Goal: Task Accomplishment & Management: Manage account settings

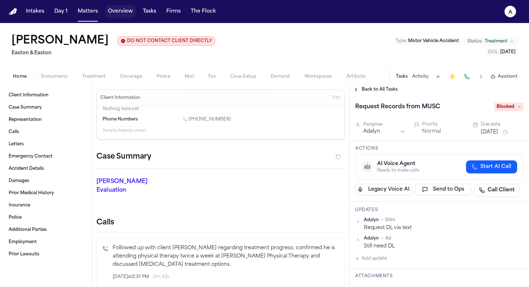
click at [113, 14] on button "Overview" at bounding box center [120, 11] width 31 height 13
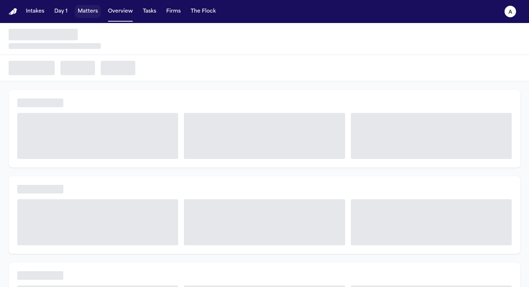
click at [89, 13] on button "Matters" at bounding box center [88, 11] width 26 height 13
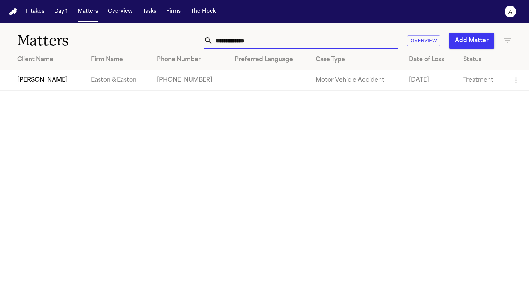
drag, startPoint x: 277, startPoint y: 43, endPoint x: 183, endPoint y: 38, distance: 94.1
click at [183, 38] on div "**********" at bounding box center [332, 41] width 357 height 16
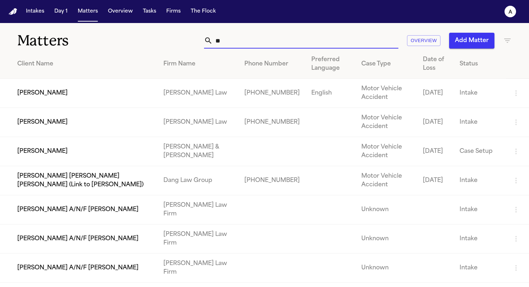
type input "*"
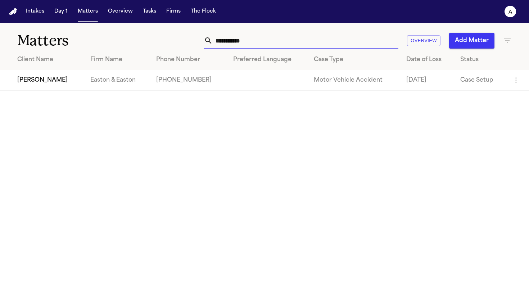
type input "**********"
click at [43, 82] on td "[PERSON_NAME]" at bounding box center [42, 80] width 85 height 21
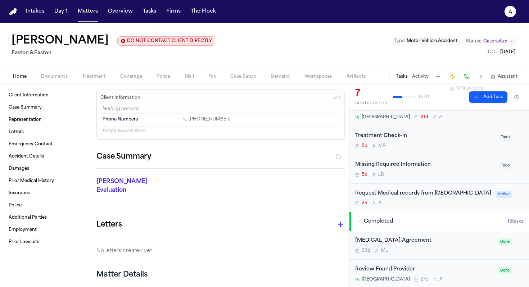
scroll to position [119, 0]
click at [420, 197] on div "Request Medical records from [GEOGRAPHIC_DATA]" at bounding box center [423, 193] width 136 height 8
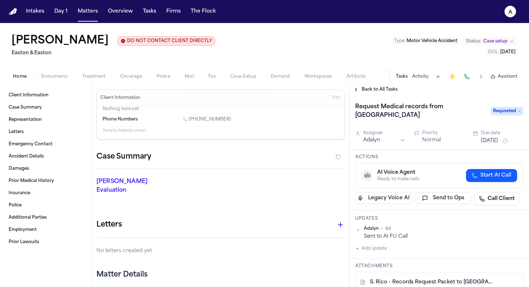
click at [382, 249] on button "Add update" at bounding box center [371, 248] width 32 height 9
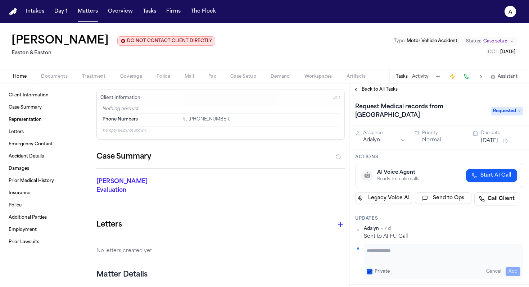
click at [379, 255] on textarea "Add your update" at bounding box center [444, 254] width 154 height 14
click at [463, 253] on textarea "**********" at bounding box center [441, 254] width 148 height 14
type textarea "**********"
click at [509, 269] on button "Add" at bounding box center [513, 271] width 15 height 9
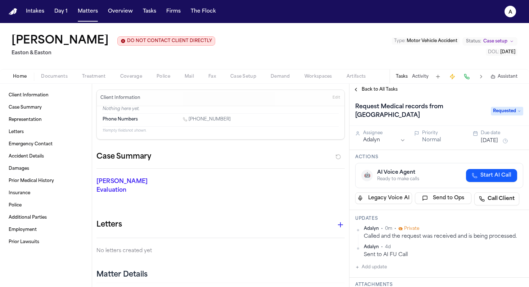
click at [498, 141] on button "[DATE]" at bounding box center [489, 140] width 17 height 7
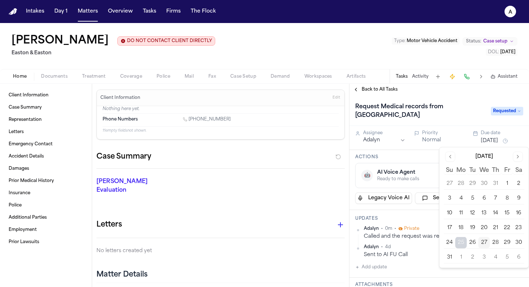
click at [460, 256] on button "1" at bounding box center [461, 258] width 12 height 12
click at [289, 154] on div "Case Summary" at bounding box center [220, 160] width 248 height 18
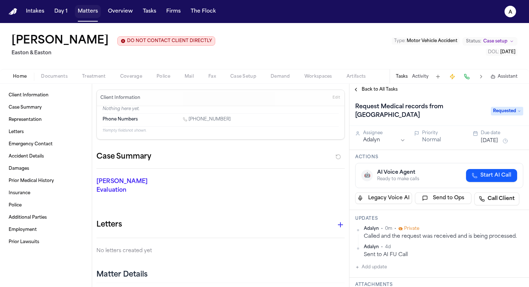
click at [89, 13] on button "Matters" at bounding box center [88, 11] width 26 height 13
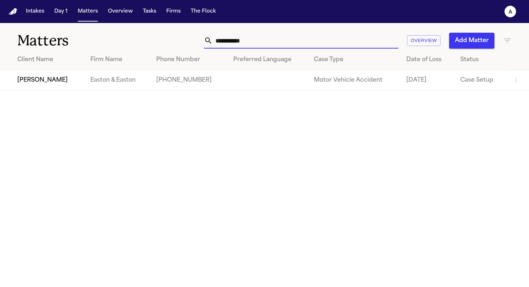
drag, startPoint x: 256, startPoint y: 44, endPoint x: 173, endPoint y: 41, distance: 83.2
click at [173, 41] on div "**********" at bounding box center [332, 41] width 357 height 16
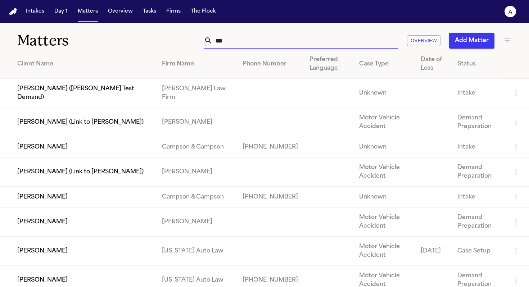
type input "****"
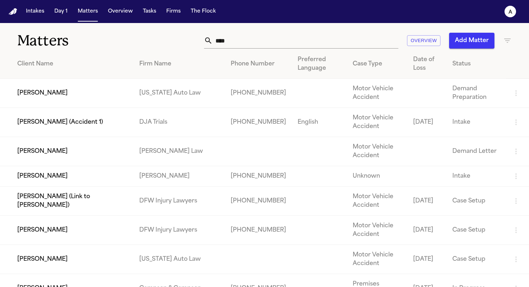
click at [280, 42] on input "****" at bounding box center [306, 41] width 186 height 16
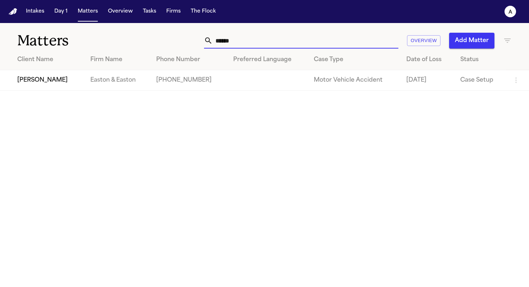
type input "******"
click at [51, 79] on td "[PERSON_NAME]" at bounding box center [42, 80] width 85 height 21
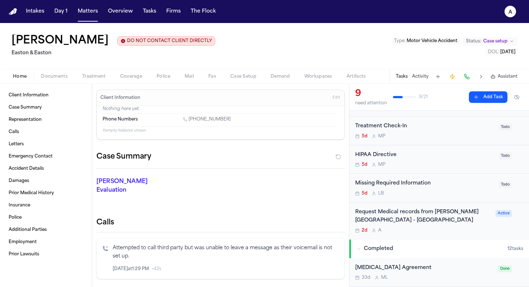
scroll to position [182, 0]
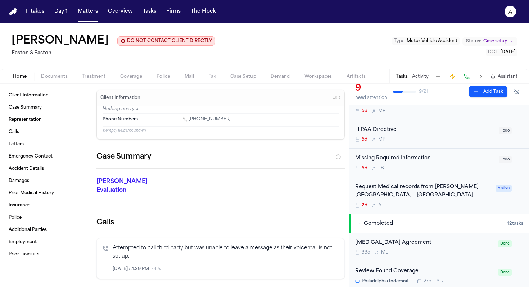
click at [431, 202] on div "Request Medical records from [PERSON_NAME][GEOGRAPHIC_DATA] - [GEOGRAPHIC_DATA]…" at bounding box center [423, 195] width 136 height 25
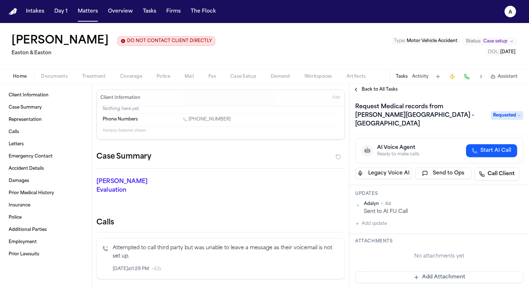
scroll to position [36, 0]
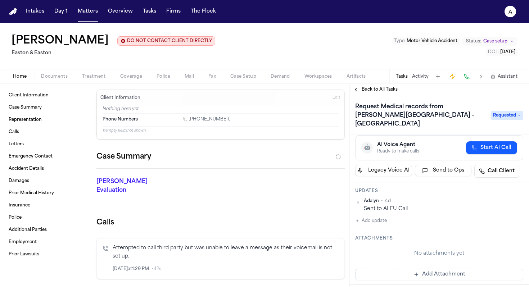
click at [377, 217] on button "Add update" at bounding box center [371, 221] width 32 height 9
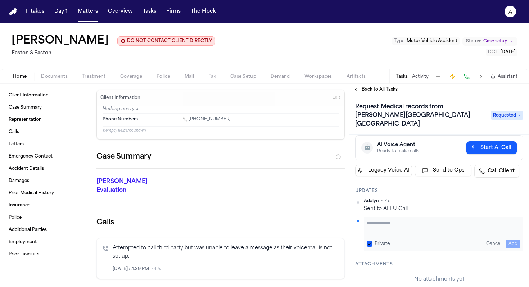
click at [373, 241] on div "Private" at bounding box center [378, 244] width 23 height 6
click at [368, 241] on button "Private" at bounding box center [370, 244] width 6 height 6
click at [375, 221] on textarea "Add your update" at bounding box center [444, 227] width 154 height 14
type textarea "**********"
click at [510, 240] on button "Add" at bounding box center [513, 244] width 15 height 9
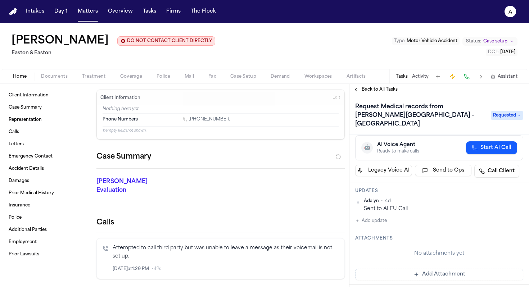
scroll to position [0, 0]
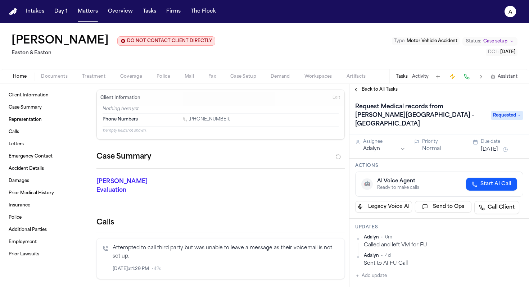
click at [497, 146] on button "[DATE]" at bounding box center [489, 149] width 17 height 7
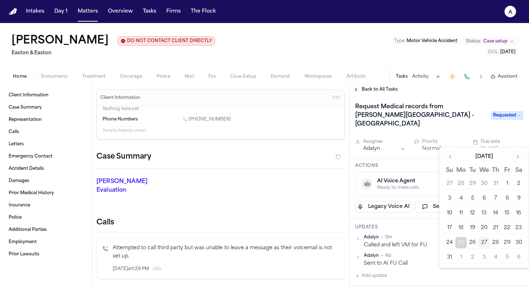
click at [460, 259] on button "1" at bounding box center [461, 258] width 12 height 12
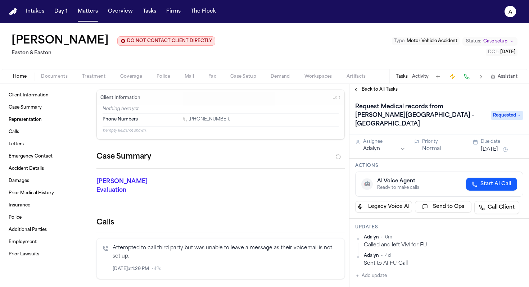
click at [423, 225] on h3 "Updates" at bounding box center [439, 228] width 168 height 6
click at [93, 11] on button "Matters" at bounding box center [88, 11] width 26 height 13
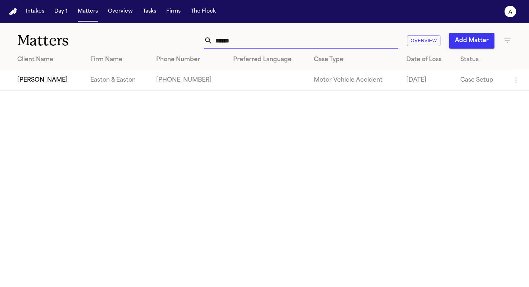
drag, startPoint x: 262, startPoint y: 38, endPoint x: 138, endPoint y: 29, distance: 124.2
click at [138, 29] on div "Matters ****** Overview Add Matter" at bounding box center [264, 36] width 529 height 27
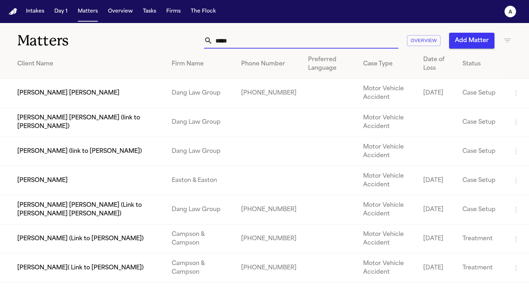
type input "*****"
click at [53, 181] on td "[PERSON_NAME]" at bounding box center [83, 180] width 166 height 29
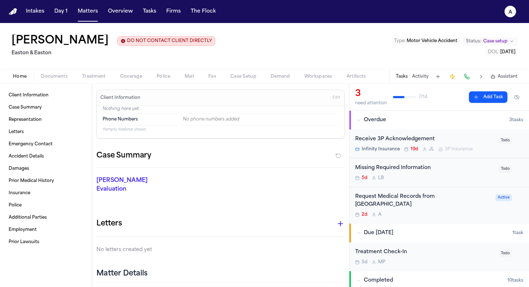
click at [433, 211] on div "Request Medical Records from [GEOGRAPHIC_DATA] 2d A" at bounding box center [423, 205] width 136 height 25
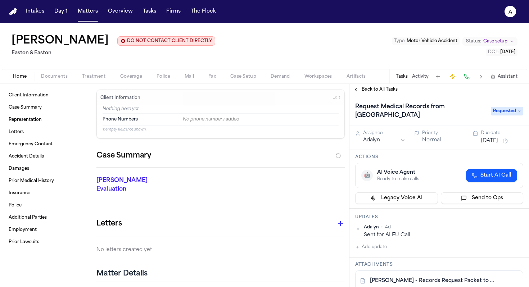
scroll to position [21, 0]
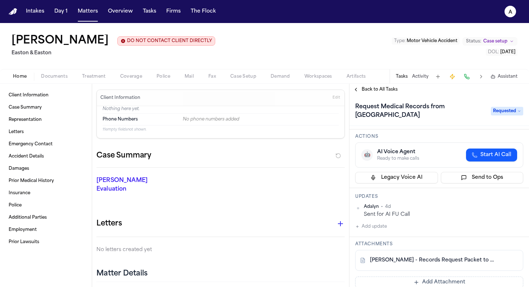
click at [382, 227] on button "Add update" at bounding box center [371, 226] width 32 height 9
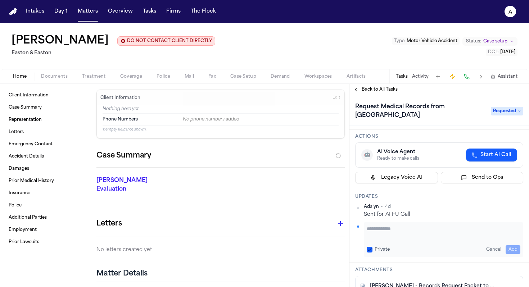
click at [366, 247] on div "Private Cancel Add" at bounding box center [443, 239] width 159 height 35
click at [368, 248] on button "Private" at bounding box center [370, 250] width 6 height 6
click at [384, 235] on textarea "Add your update" at bounding box center [444, 232] width 154 height 14
type textarea "**********"
click at [506, 250] on button "Add" at bounding box center [513, 249] width 15 height 9
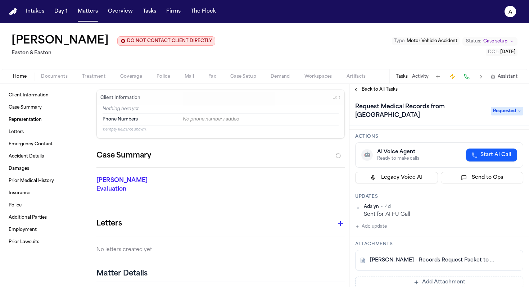
scroll to position [0, 0]
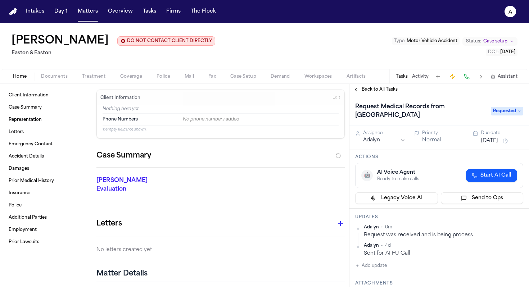
click at [498, 138] on button "[DATE]" at bounding box center [489, 140] width 17 height 7
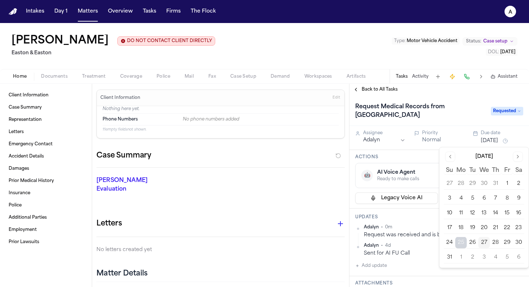
click at [518, 158] on button "Go to next month" at bounding box center [518, 157] width 10 height 10
click at [484, 183] on button "3" at bounding box center [484, 184] width 12 height 12
click at [433, 158] on h3 "Actions" at bounding box center [439, 157] width 168 height 6
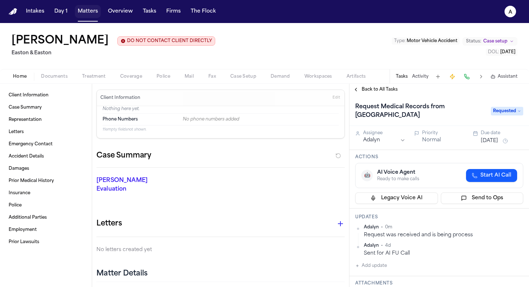
click at [90, 12] on button "Matters" at bounding box center [88, 11] width 26 height 13
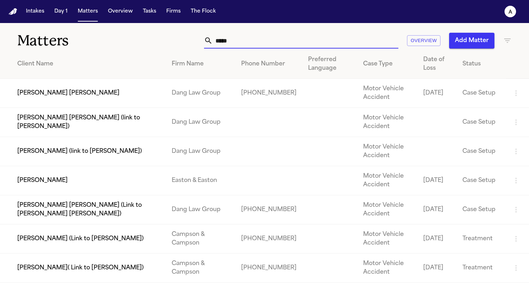
drag, startPoint x: 253, startPoint y: 43, endPoint x: 140, endPoint y: 37, distance: 113.9
click at [140, 37] on div "Matters ***** Overview Add Matter" at bounding box center [264, 36] width 529 height 27
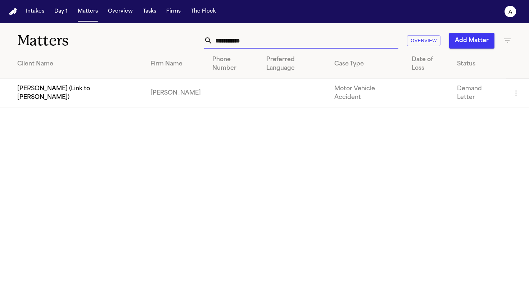
drag, startPoint x: 264, startPoint y: 37, endPoint x: 162, endPoint y: 35, distance: 101.9
click at [162, 35] on div "**********" at bounding box center [332, 41] width 357 height 16
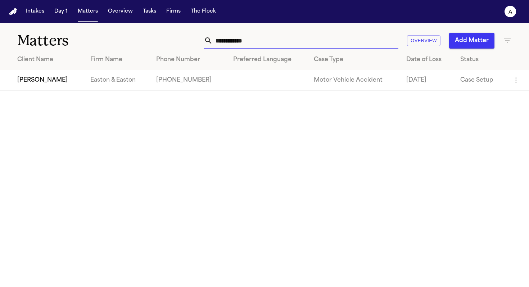
type input "**********"
click at [64, 84] on td "[PERSON_NAME]" at bounding box center [42, 80] width 85 height 21
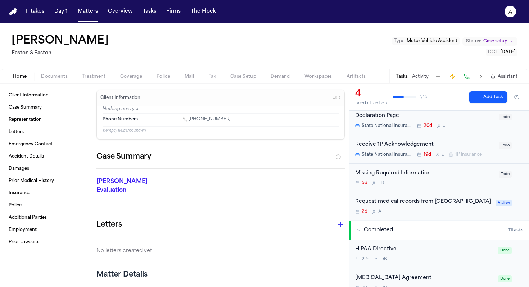
scroll to position [24, 0]
click at [443, 214] on div "Request medical records from Memorial Care Westminster 2d A" at bounding box center [423, 206] width 136 height 17
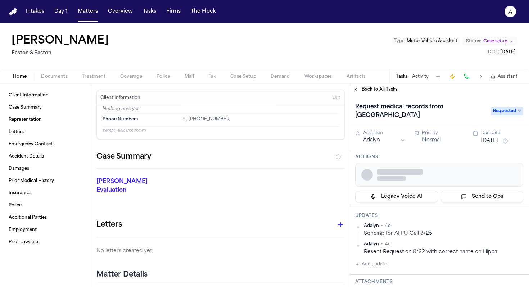
scroll to position [23, 0]
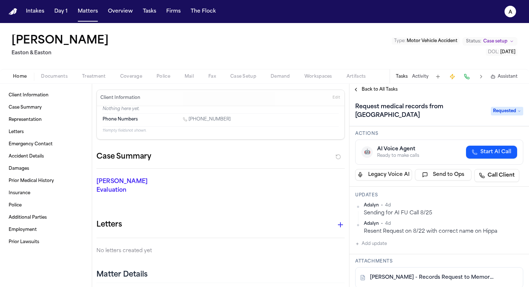
click at [391, 238] on div "[PERSON_NAME] • 4d Sending for AI FU Call 8/25 Adalyn • 4d Resent Request on 8/…" at bounding box center [439, 226] width 168 height 46
click at [378, 243] on button "Add update" at bounding box center [371, 244] width 32 height 9
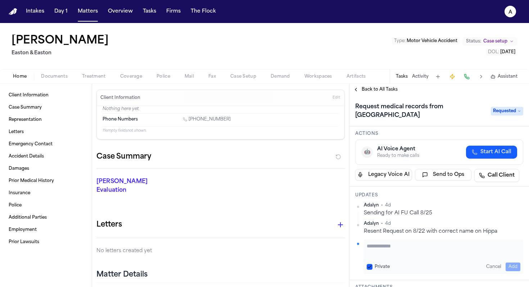
click at [380, 255] on textarea "Add your update" at bounding box center [444, 250] width 154 height 14
click at [371, 264] on button "Private" at bounding box center [370, 267] width 6 height 6
click at [375, 249] on textarea "Add your update" at bounding box center [444, 250] width 154 height 14
type textarea "*"
type textarea "**********"
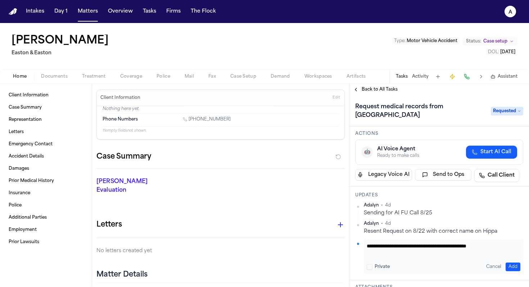
click at [510, 263] on button "Add" at bounding box center [513, 267] width 15 height 9
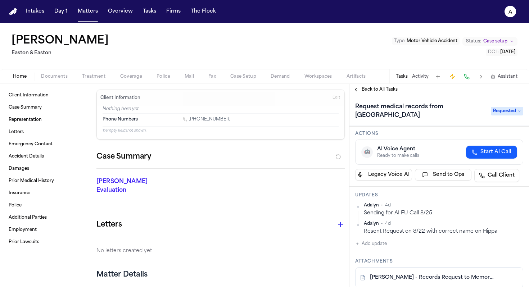
scroll to position [0, 0]
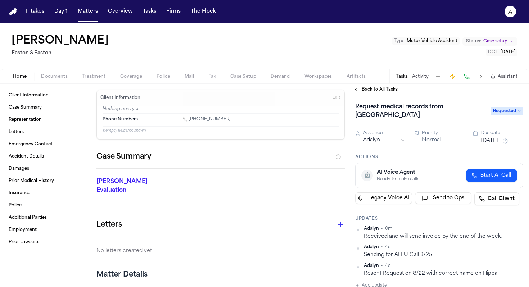
click at [500, 133] on div "Due date" at bounding box center [502, 133] width 42 height 6
click at [499, 145] on div "Assignee Adalyn Priority Normal Due date [DATE]" at bounding box center [439, 138] width 180 height 24
click at [499, 134] on div "Due date" at bounding box center [502, 133] width 42 height 6
click at [496, 137] on button "[DATE]" at bounding box center [489, 140] width 17 height 7
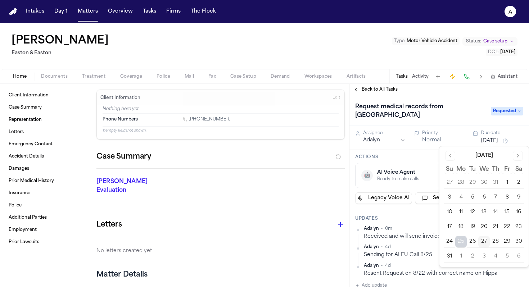
click at [469, 259] on button "2" at bounding box center [473, 257] width 12 height 12
click at [408, 222] on div "Updates Adalyn • 0m Received and will send invoice by the end of the week. [GEO…" at bounding box center [439, 253] width 180 height 86
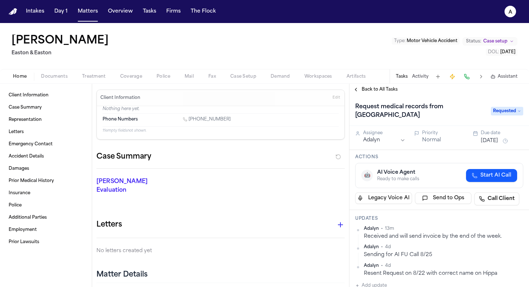
click at [91, 18] on nav "Intakes Day 1 Matters Overview Tasks Firms The Flock A" at bounding box center [264, 11] width 529 height 23
click at [92, 12] on button "Matters" at bounding box center [88, 11] width 26 height 13
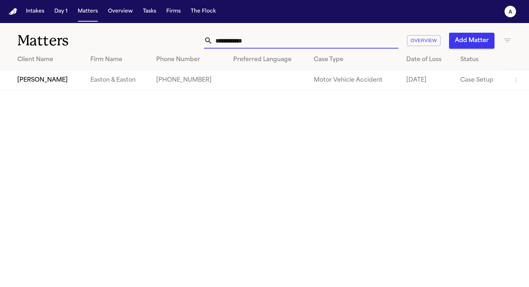
drag, startPoint x: 267, startPoint y: 41, endPoint x: 168, endPoint y: 39, distance: 99.3
click at [168, 39] on div "**********" at bounding box center [332, 41] width 357 height 16
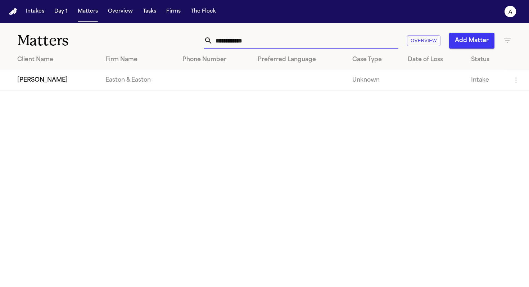
type input "**********"
click at [59, 81] on td "[PERSON_NAME]" at bounding box center [50, 80] width 100 height 21
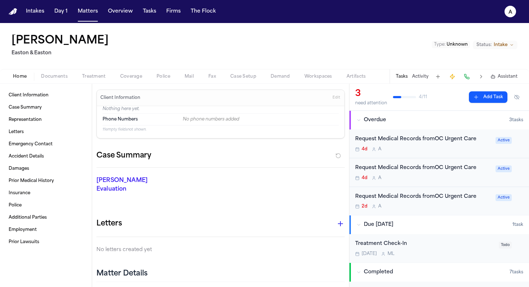
scroll to position [0, 0]
click at [456, 180] on div "4d A" at bounding box center [423, 178] width 136 height 6
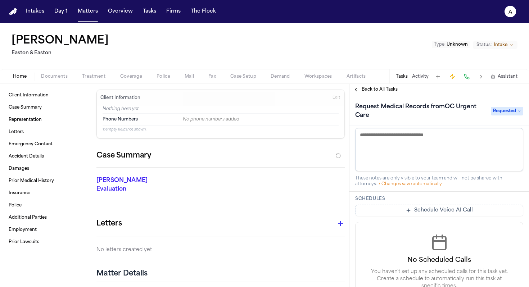
scroll to position [255, 0]
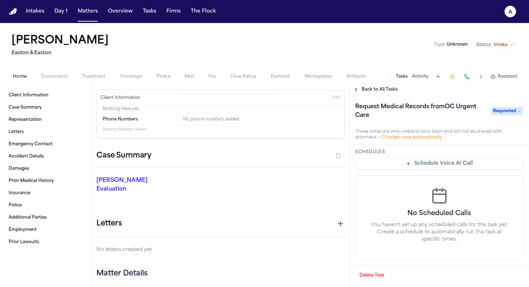
click at [374, 274] on button "Delete Task" at bounding box center [371, 276] width 33 height 12
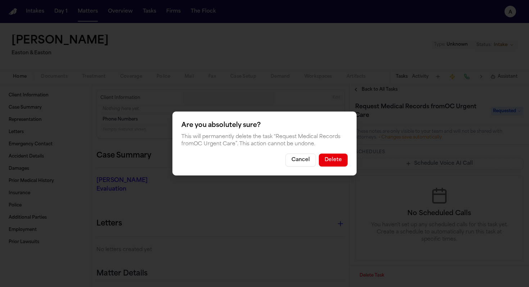
click at [338, 159] on button "Delete" at bounding box center [333, 160] width 29 height 13
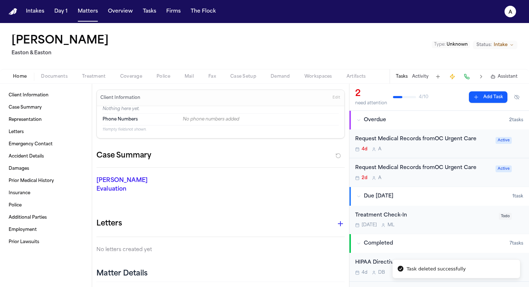
click at [425, 178] on div "2d A" at bounding box center [423, 178] width 136 height 6
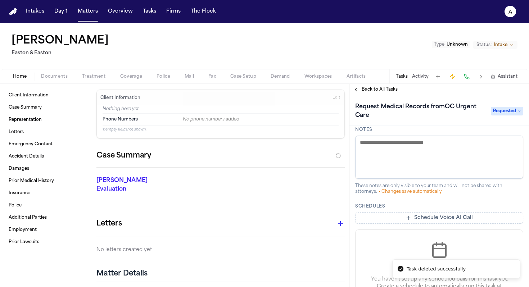
scroll to position [243, 0]
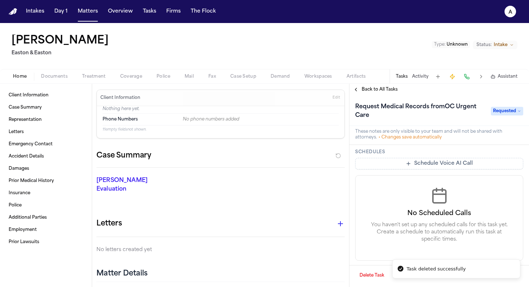
click at [366, 274] on button "Delete Task" at bounding box center [371, 276] width 33 height 12
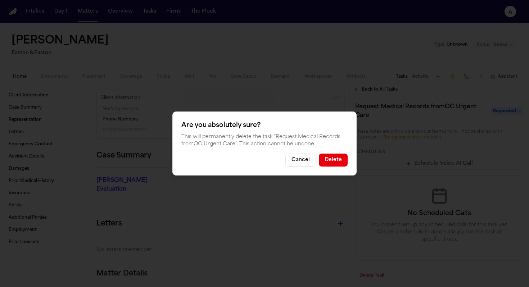
click at [335, 164] on button "Delete" at bounding box center [333, 160] width 29 height 13
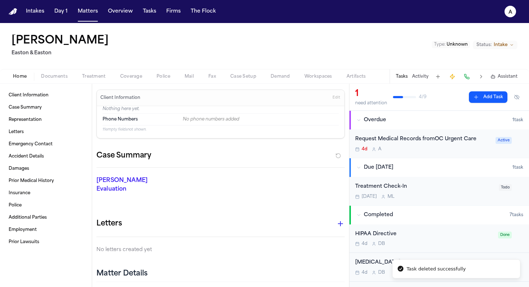
click at [433, 145] on div "Request Medical Records fromOC Urgent Care 4d A" at bounding box center [423, 143] width 136 height 17
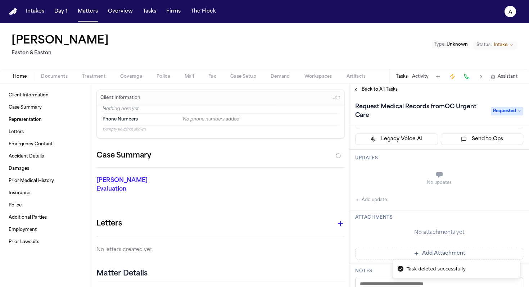
scroll to position [96, 0]
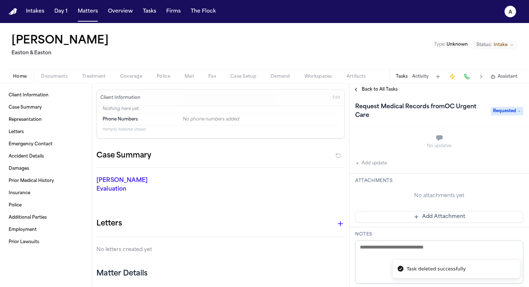
click at [377, 163] on button "Add update" at bounding box center [371, 163] width 32 height 9
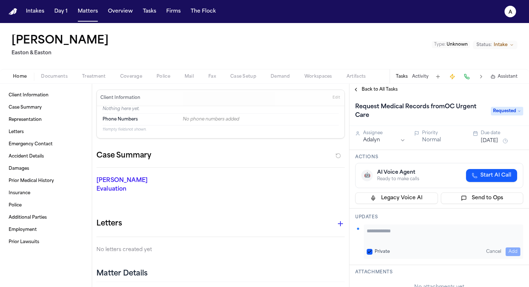
scroll to position [32, 0]
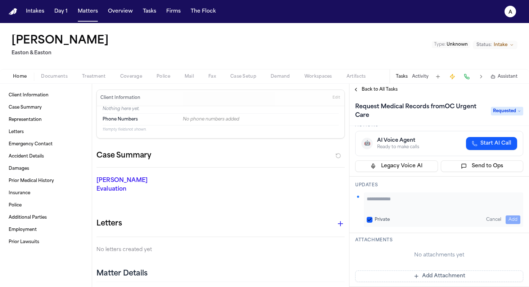
click at [389, 197] on textarea "Add your update" at bounding box center [444, 202] width 154 height 14
type textarea "**********"
click at [370, 219] on button "Private" at bounding box center [370, 220] width 6 height 6
click at [506, 220] on button "Add" at bounding box center [513, 220] width 15 height 9
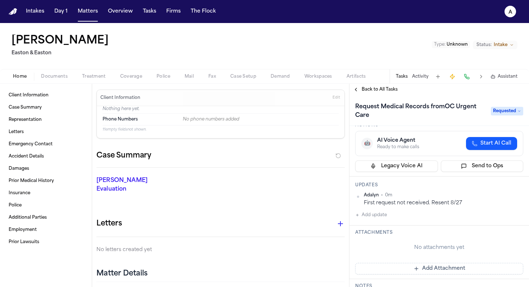
scroll to position [0, 0]
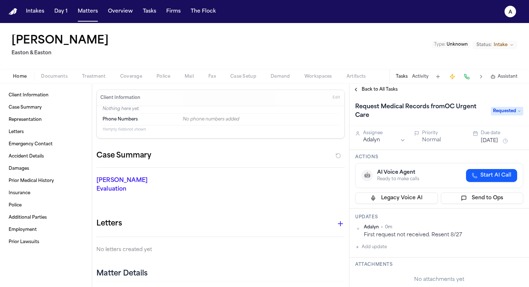
click at [493, 141] on button "[DATE]" at bounding box center [489, 140] width 17 height 7
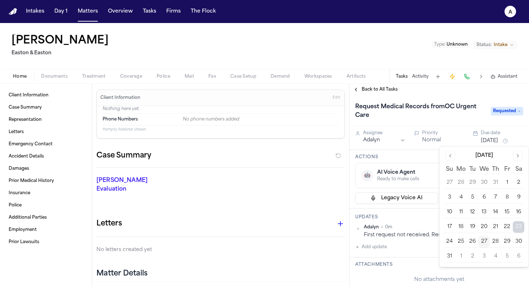
click at [460, 255] on button "1" at bounding box center [461, 257] width 12 height 12
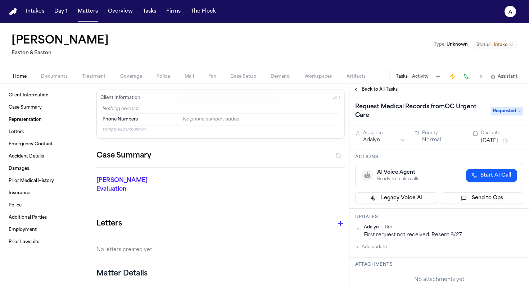
click at [410, 216] on h3 "Updates" at bounding box center [439, 217] width 168 height 6
click at [120, 13] on button "Overview" at bounding box center [120, 11] width 31 height 13
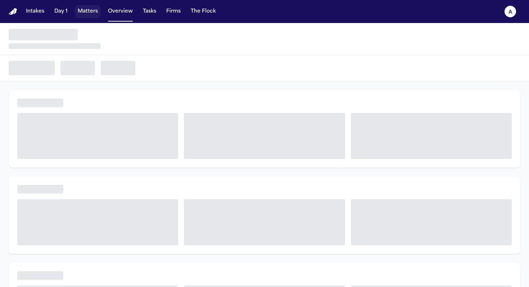
click at [85, 11] on button "Matters" at bounding box center [88, 11] width 26 height 13
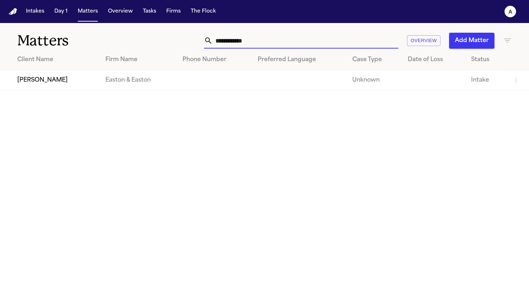
drag, startPoint x: 265, startPoint y: 41, endPoint x: 121, endPoint y: 34, distance: 144.1
click at [121, 34] on div "**********" at bounding box center [264, 36] width 529 height 27
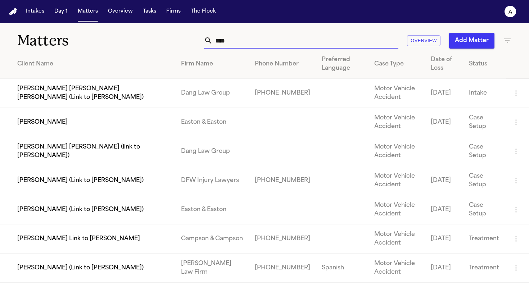
type input "****"
click at [58, 119] on td "[PERSON_NAME]" at bounding box center [87, 122] width 175 height 29
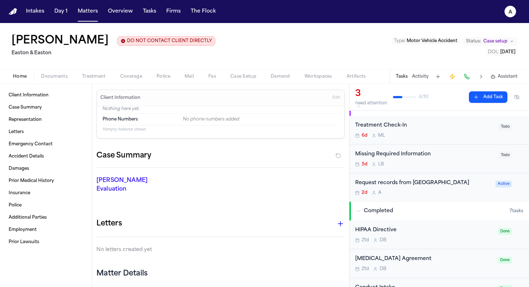
scroll to position [18, 0]
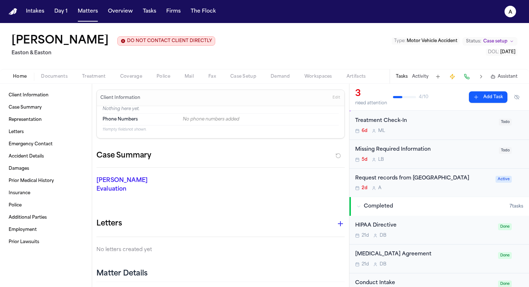
click at [421, 183] on div "Request records from [GEOGRAPHIC_DATA]" at bounding box center [423, 179] width 136 height 8
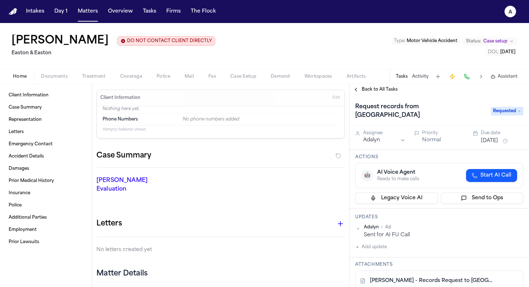
click at [384, 248] on button "Add update" at bounding box center [371, 247] width 32 height 9
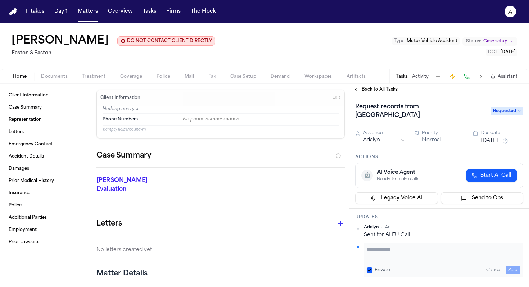
click at [369, 268] on button "Private" at bounding box center [370, 270] width 6 height 6
click at [374, 252] on textarea "Add your update" at bounding box center [444, 253] width 154 height 14
type textarea "**********"
click at [506, 272] on button "Add" at bounding box center [513, 270] width 15 height 9
click at [498, 141] on button "[DATE]" at bounding box center [489, 140] width 17 height 7
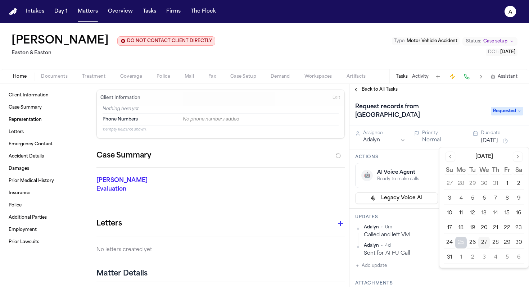
click at [462, 261] on button "1" at bounding box center [461, 258] width 12 height 12
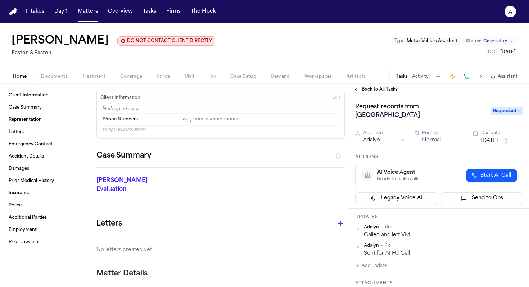
click at [423, 218] on h3 "Updates" at bounding box center [439, 217] width 168 height 6
click at [373, 87] on span "Back to All Tasks" at bounding box center [380, 90] width 36 height 6
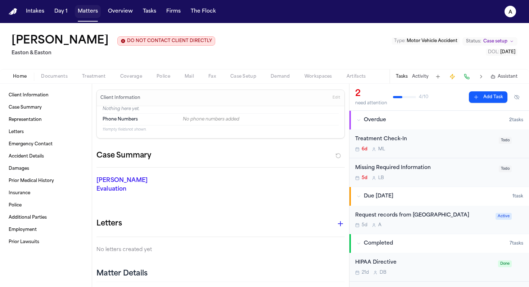
click at [90, 12] on button "Matters" at bounding box center [88, 11] width 26 height 13
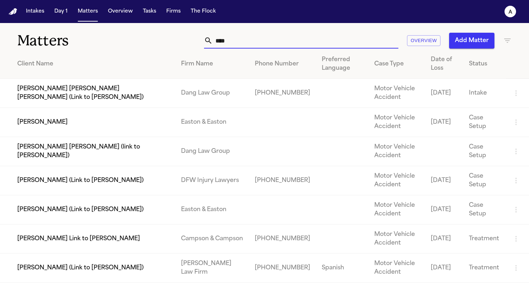
drag, startPoint x: 243, startPoint y: 45, endPoint x: 104, endPoint y: 34, distance: 139.0
click at [104, 34] on div "Matters **** Overview Add Matter" at bounding box center [264, 36] width 529 height 27
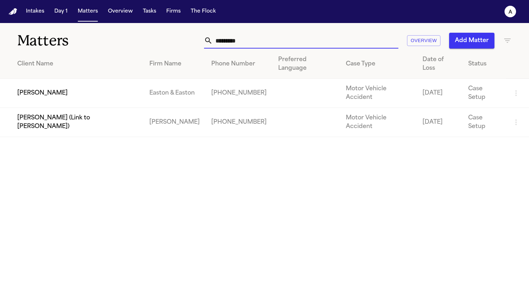
type input "*********"
click at [42, 91] on td "[PERSON_NAME]" at bounding box center [72, 93] width 144 height 29
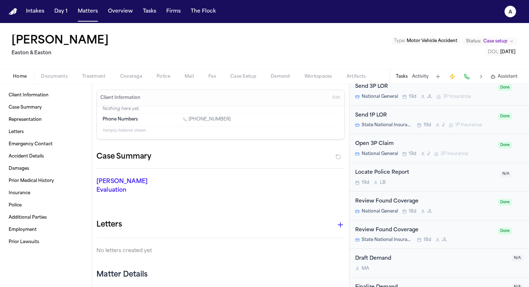
scroll to position [349, 0]
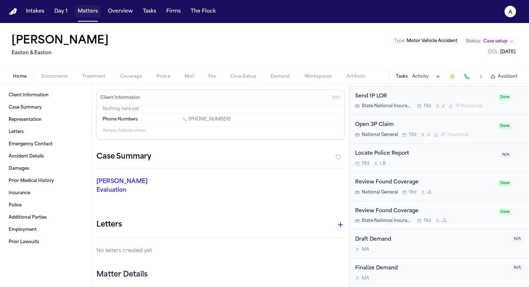
click at [88, 15] on button "Matters" at bounding box center [88, 11] width 26 height 13
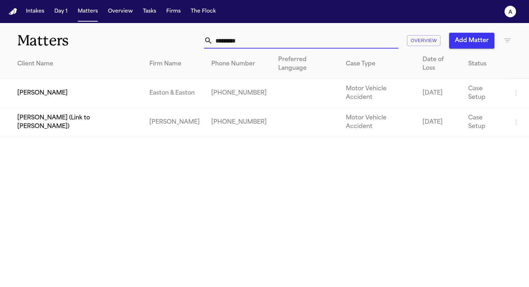
drag, startPoint x: 271, startPoint y: 40, endPoint x: 171, endPoint y: 36, distance: 99.8
click at [171, 36] on div "********* Overview Add Matter" at bounding box center [332, 41] width 357 height 16
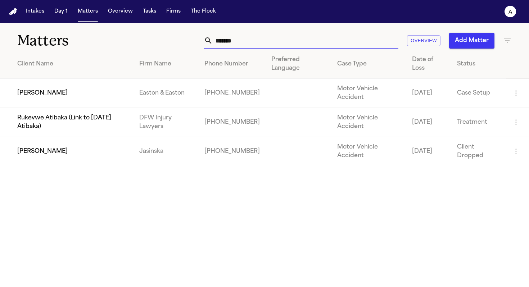
type input "*******"
click at [62, 92] on td "[PERSON_NAME]" at bounding box center [67, 93] width 134 height 29
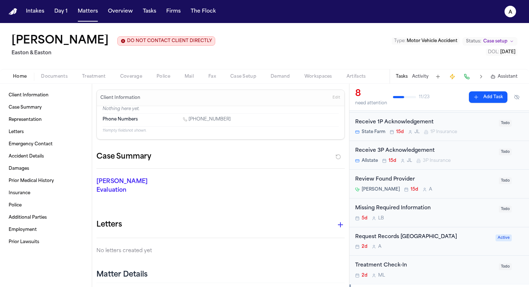
scroll to position [126, 0]
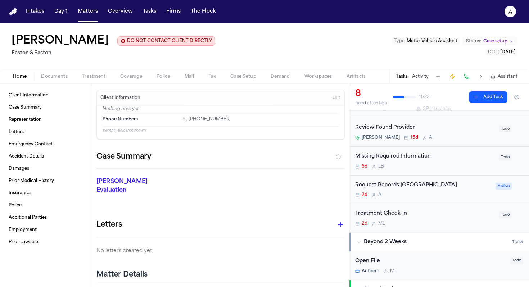
click at [437, 190] on div "Request Records [GEOGRAPHIC_DATA]" at bounding box center [423, 185] width 136 height 8
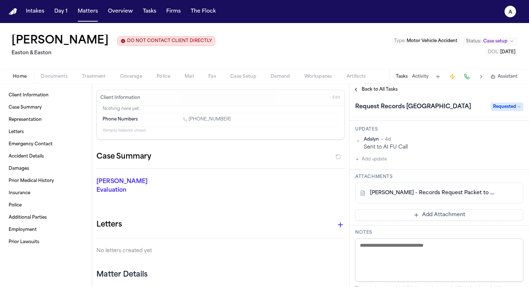
scroll to position [91, 0]
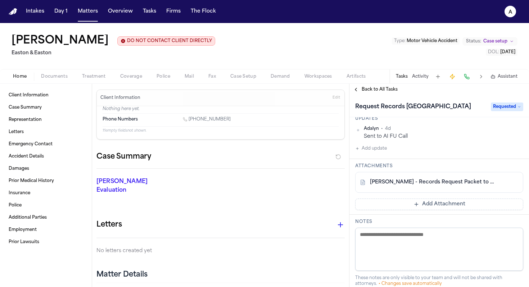
click at [379, 149] on button "Add update" at bounding box center [371, 148] width 32 height 9
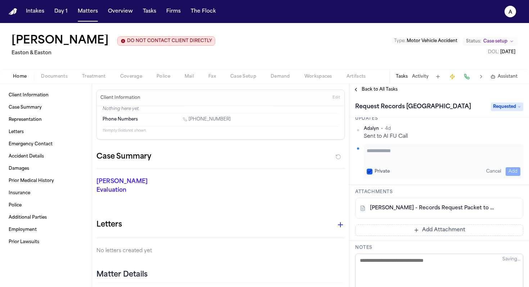
click at [378, 150] on textarea "Add your update" at bounding box center [444, 154] width 154 height 14
type textarea "**********"
click at [507, 171] on button "Add" at bounding box center [513, 171] width 15 height 9
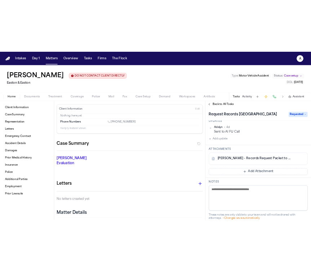
scroll to position [0, 0]
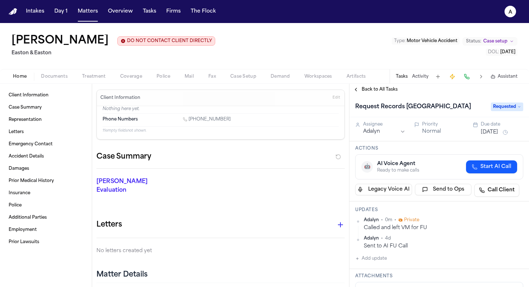
click at [475, 231] on div "Called and left VM for FU" at bounding box center [443, 228] width 159 height 7
click at [518, 220] on html "Intakes Day 1 Matters Overview Tasks Firms The Flock A [PERSON_NAME] DO NOT CON…" at bounding box center [264, 143] width 529 height 287
click at [492, 230] on div "Edit" at bounding box center [495, 232] width 42 height 10
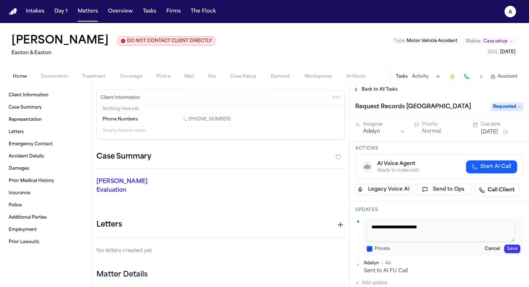
click at [370, 252] on button "Private" at bounding box center [370, 249] width 6 height 6
click at [504, 251] on button "Save" at bounding box center [512, 249] width 16 height 9
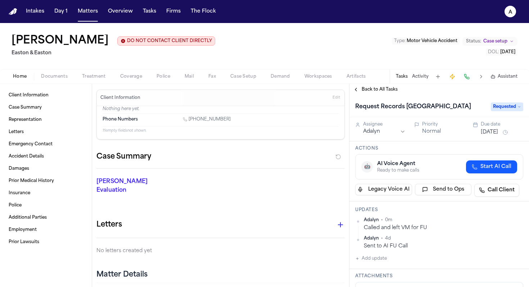
click at [508, 108] on span "Requested" at bounding box center [507, 107] width 32 height 9
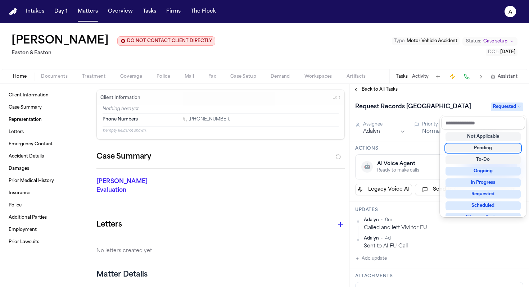
click at [427, 155] on div "Request Records fromHoag Medical Center Requested Assignee Adalyn Priority Norm…" at bounding box center [439, 191] width 180 height 192
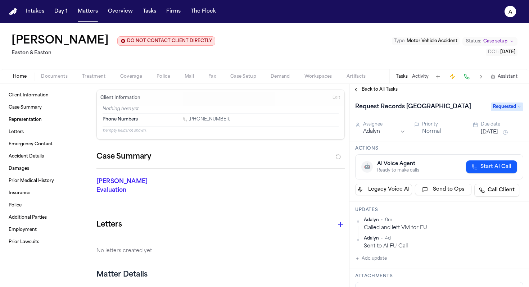
click at [496, 136] on button "[DATE]" at bounding box center [489, 132] width 17 height 7
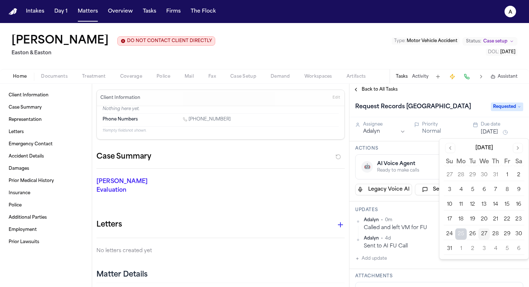
click at [461, 249] on button "1" at bounding box center [461, 249] width 12 height 12
click at [412, 212] on h3 "Updates" at bounding box center [439, 210] width 168 height 6
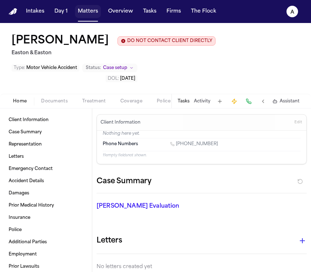
click at [89, 15] on button "Matters" at bounding box center [88, 11] width 26 height 13
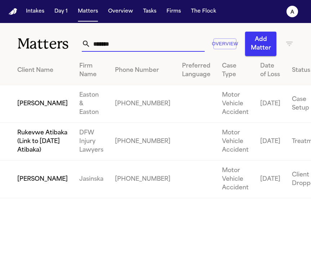
drag, startPoint x: 134, startPoint y: 48, endPoint x: 31, endPoint y: 43, distance: 103.0
click at [31, 43] on div "Matters ******* Overview Add Matter" at bounding box center [155, 39] width 311 height 33
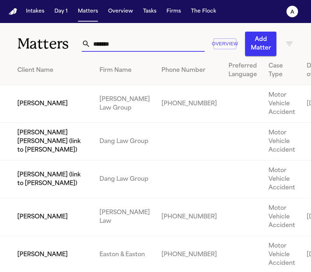
type input "*******"
click at [54, 262] on td "[PERSON_NAME]" at bounding box center [47, 255] width 94 height 38
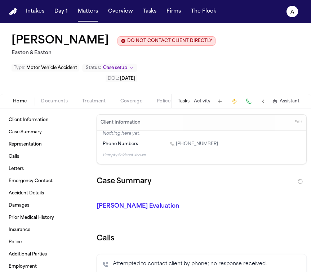
click at [183, 107] on div "Tasks Activity Assistant" at bounding box center [238, 101] width 134 height 14
click at [187, 104] on button "Tasks" at bounding box center [183, 102] width 12 height 6
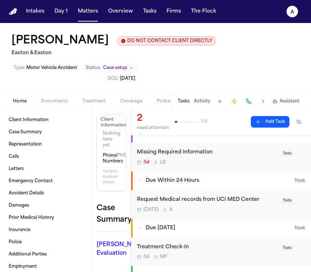
scroll to position [28, 0]
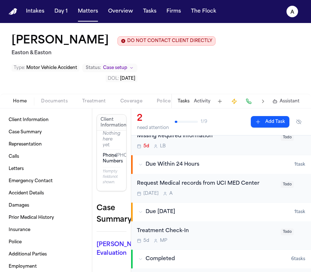
click at [247, 193] on div "[DATE] A" at bounding box center [206, 194] width 139 height 6
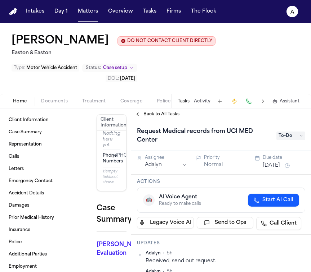
click at [298, 136] on span "To-Do" at bounding box center [290, 136] width 29 height 9
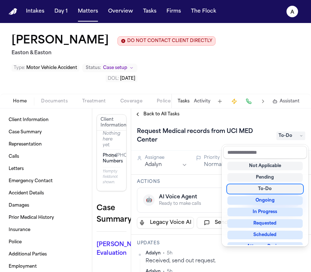
scroll to position [23, 0]
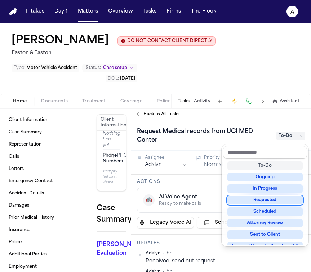
click at [280, 199] on div "Requested" at bounding box center [264, 200] width 75 height 9
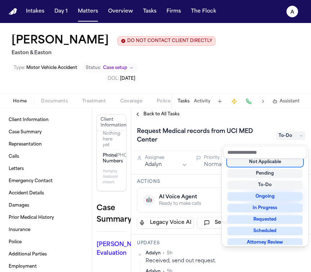
scroll to position [3, 0]
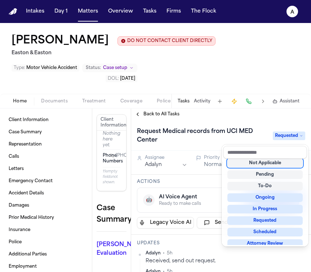
click at [215, 136] on div "Request Medical records from UCI MED Center Requested" at bounding box center [221, 136] width 168 height 20
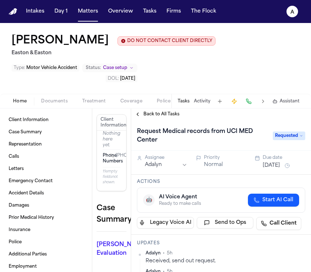
click at [279, 167] on button "[DATE]" at bounding box center [270, 165] width 17 height 7
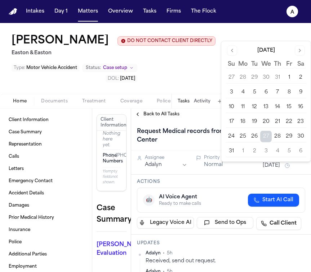
click at [244, 150] on button "1" at bounding box center [243, 152] width 12 height 12
click at [291, 137] on button "29" at bounding box center [289, 137] width 12 height 12
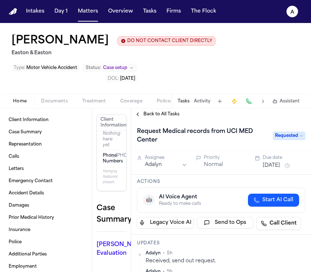
click at [181, 144] on h1 "Request Medical records from UCI MED Center" at bounding box center [201, 136] width 134 height 20
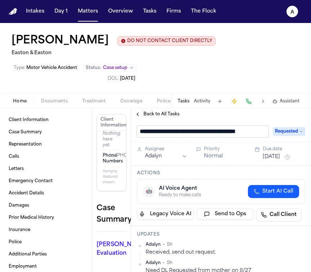
scroll to position [0, 13]
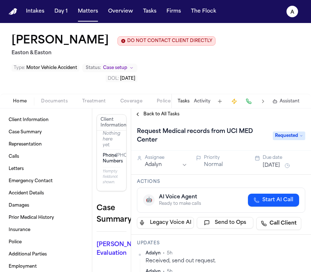
click at [92, 12] on button "Matters" at bounding box center [88, 11] width 26 height 13
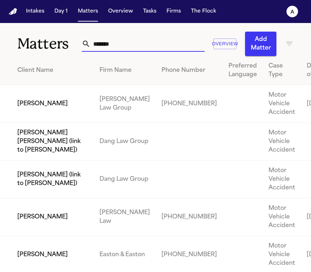
drag, startPoint x: 141, startPoint y: 47, endPoint x: 60, endPoint y: 37, distance: 81.6
click at [60, 37] on div "Matters ******* Overview Add Matter" at bounding box center [155, 39] width 311 height 33
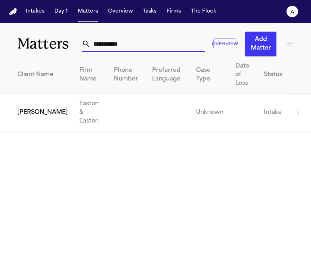
type input "**********"
click at [44, 101] on td "[PERSON_NAME]" at bounding box center [36, 113] width 73 height 38
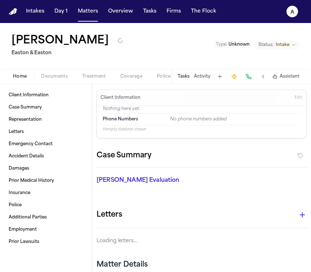
click at [186, 79] on button "Tasks" at bounding box center [183, 77] width 12 height 6
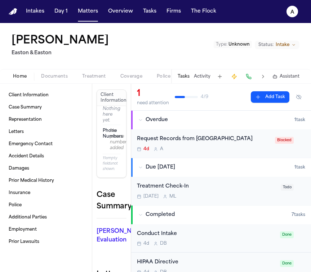
scroll to position [10, 0]
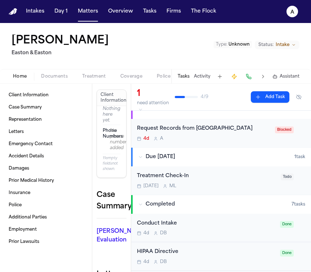
click at [245, 140] on div "4d A" at bounding box center [204, 139] width 134 height 6
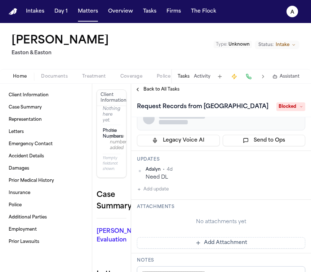
scroll to position [57, 0]
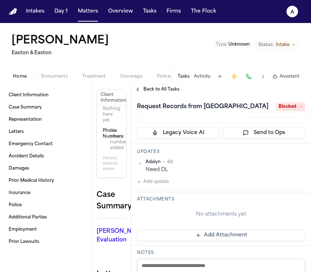
click at [166, 186] on button "Add update" at bounding box center [153, 182] width 32 height 9
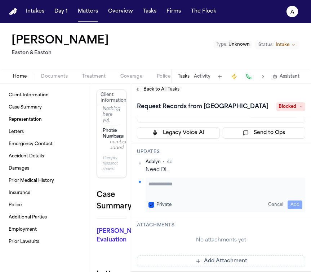
click at [155, 194] on textarea "Add your update" at bounding box center [225, 188] width 154 height 14
type textarea "*********"
click at [155, 208] on div "Private" at bounding box center [159, 205] width 23 height 6
click at [153, 208] on button "Private" at bounding box center [151, 205] width 6 height 6
click at [291, 209] on button "Add" at bounding box center [294, 205] width 15 height 9
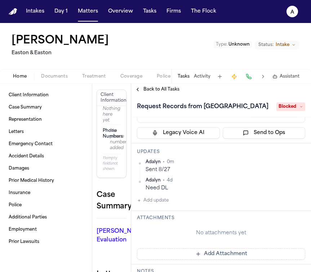
click at [290, 111] on span "Blocked" at bounding box center [290, 107] width 29 height 9
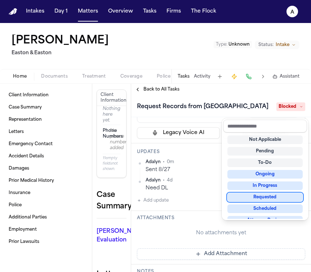
click at [271, 198] on div "Requested" at bounding box center [264, 197] width 75 height 9
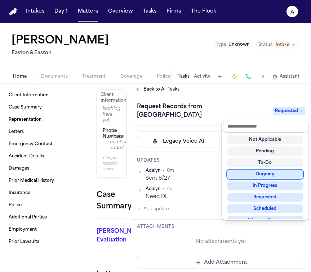
click at [212, 144] on div "Request Records from [GEOGRAPHIC_DATA] Requested Assignee Adalyn Priority Norma…" at bounding box center [221, 183] width 180 height 177
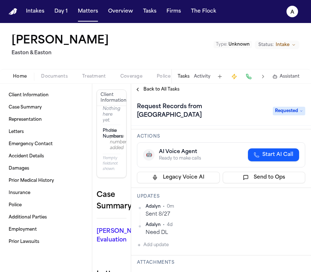
scroll to position [0, 0]
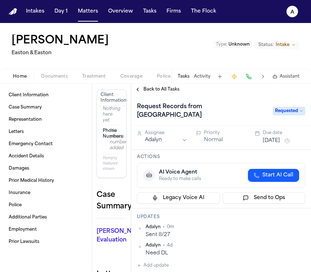
click at [274, 142] on button "[DATE]" at bounding box center [270, 140] width 17 height 7
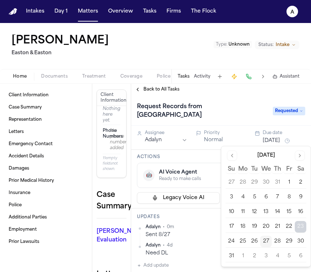
click at [244, 258] on button "1" at bounding box center [243, 257] width 12 height 12
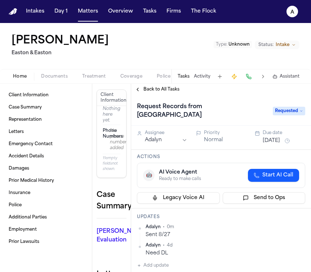
click at [197, 212] on div "Updates Adalyn • 0m Sent 8/27 [GEOGRAPHIC_DATA] • 4d Need DL Add update" at bounding box center [221, 243] width 180 height 68
click at [91, 19] on nav "Intakes Day 1 Matters Overview Tasks Firms The Flock A" at bounding box center [155, 11] width 311 height 23
click at [86, 15] on button "Matters" at bounding box center [88, 11] width 26 height 13
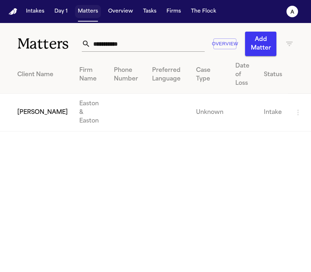
click at [86, 15] on button "Matters" at bounding box center [88, 11] width 26 height 13
drag, startPoint x: 131, startPoint y: 42, endPoint x: 37, endPoint y: 40, distance: 94.3
click at [37, 40] on div "**********" at bounding box center [155, 39] width 311 height 33
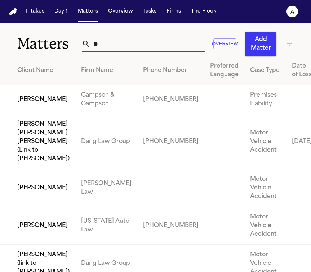
type input "*"
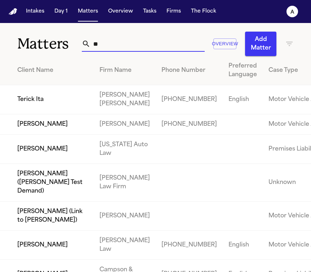
type input "*"
